Goal: Task Accomplishment & Management: Complete application form

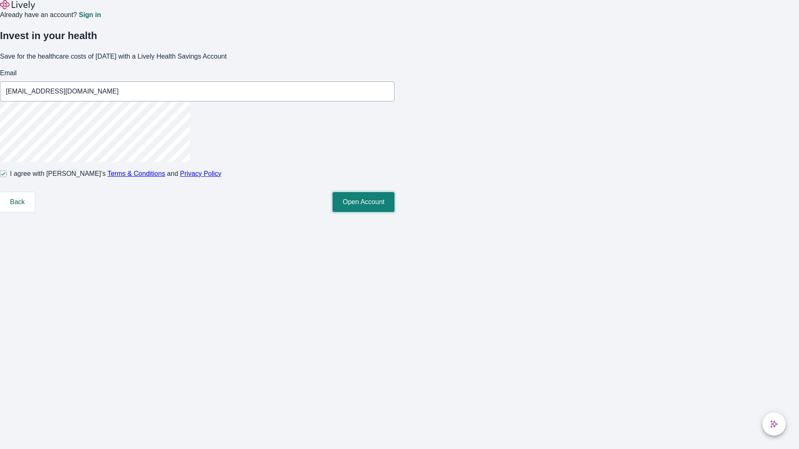
click at [394, 212] on button "Open Account" at bounding box center [363, 202] width 62 height 20
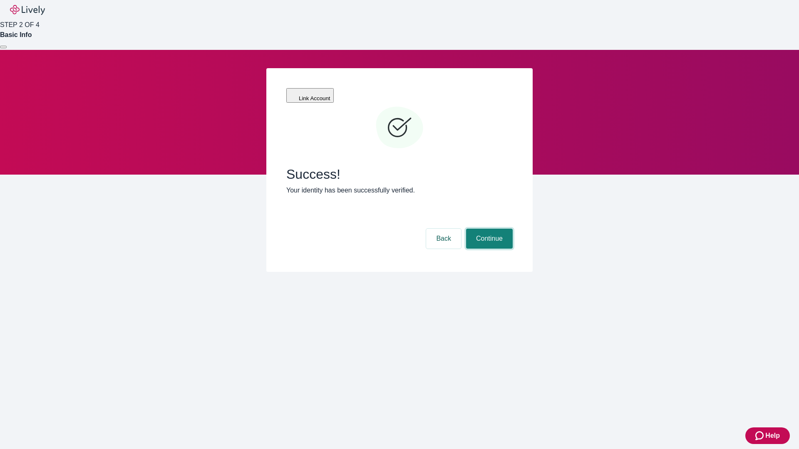
click at [488, 229] on button "Continue" at bounding box center [489, 239] width 47 height 20
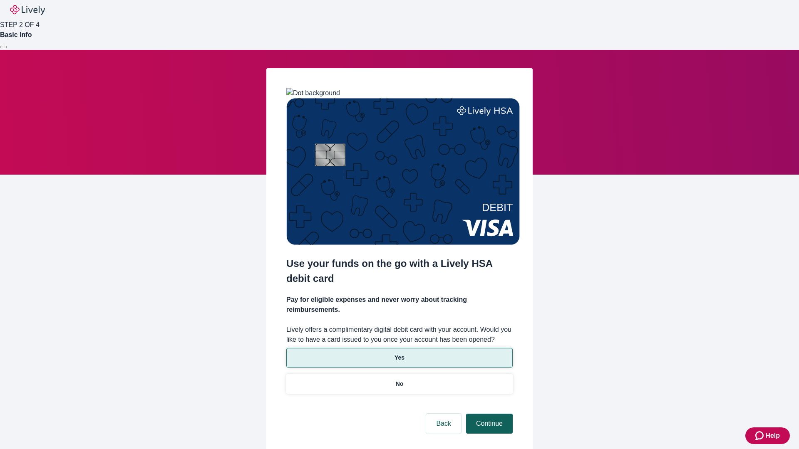
click at [399, 354] on p "Yes" at bounding box center [399, 358] width 10 height 9
click at [488, 414] on button "Continue" at bounding box center [489, 424] width 47 height 20
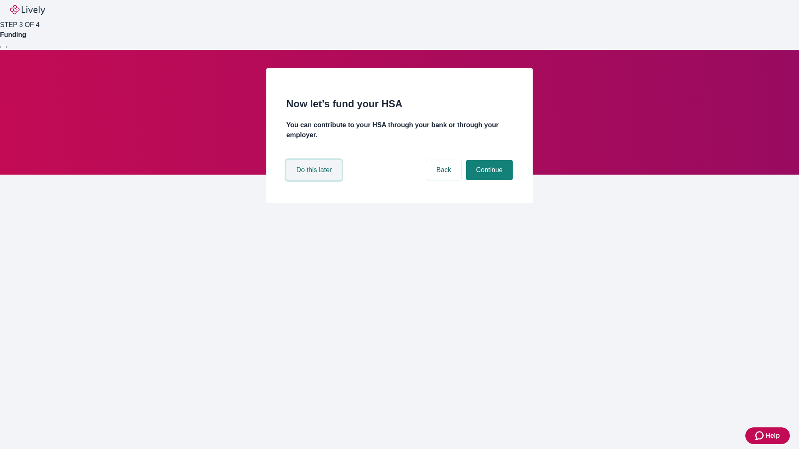
click at [315, 180] on button "Do this later" at bounding box center [313, 170] width 55 height 20
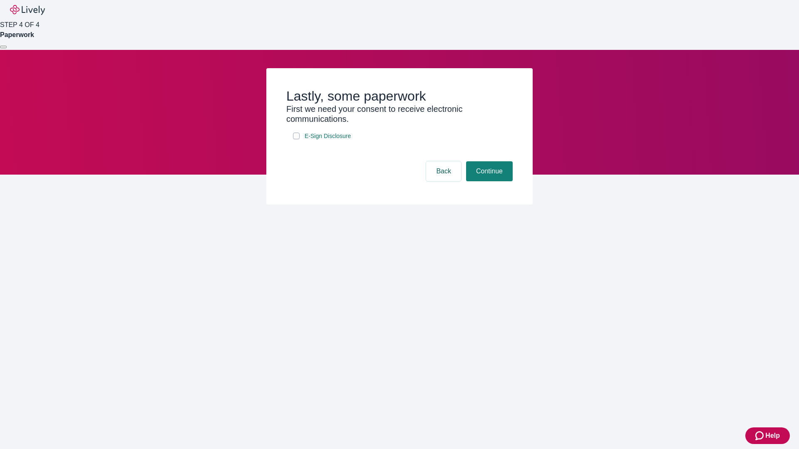
click at [296, 139] on input "E-Sign Disclosure" at bounding box center [296, 136] width 7 height 7
checkbox input "true"
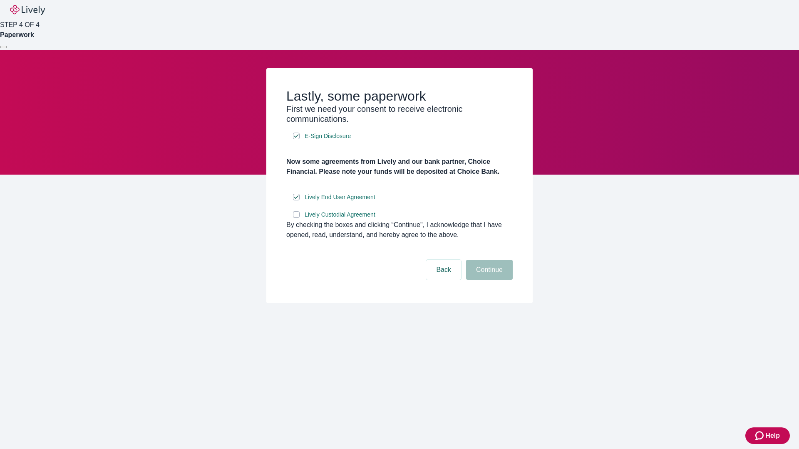
click at [296, 218] on input "Lively Custodial Agreement" at bounding box center [296, 214] width 7 height 7
checkbox input "true"
click at [488, 280] on button "Continue" at bounding box center [489, 270] width 47 height 20
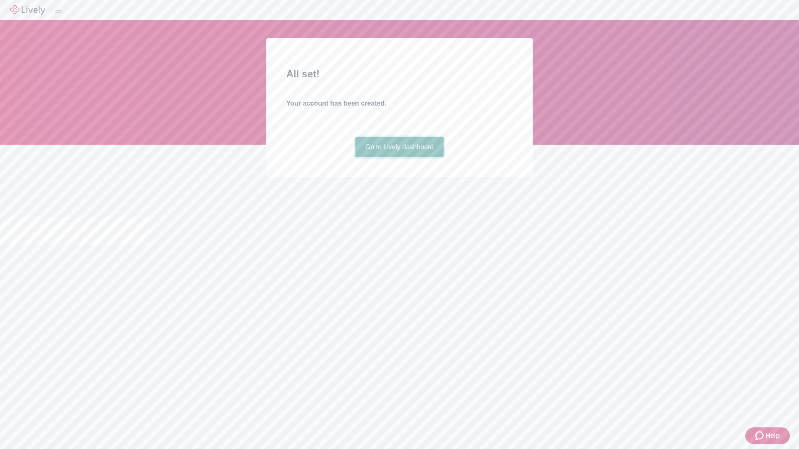
click at [399, 157] on link "Go to Lively dashboard" at bounding box center [399, 147] width 89 height 20
